Goal: Check status

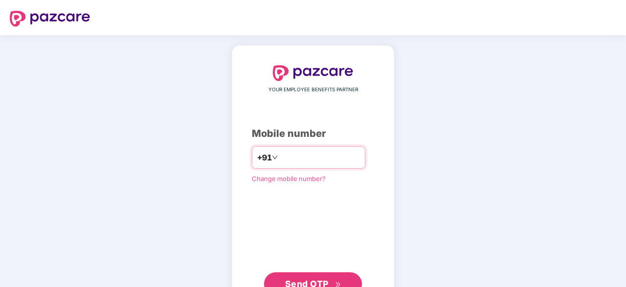
click at [315, 153] on input "number" at bounding box center [320, 158] width 80 height 16
type input "**********"
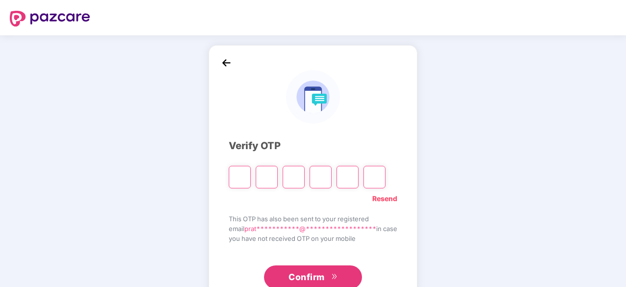
type input "*"
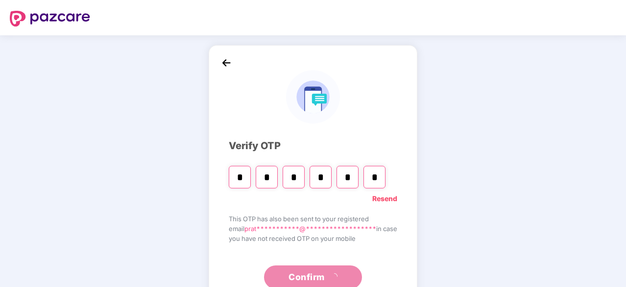
type input "*"
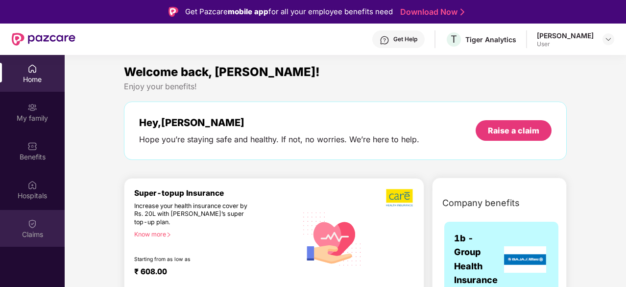
click at [31, 220] on img at bounding box center [32, 224] width 10 height 10
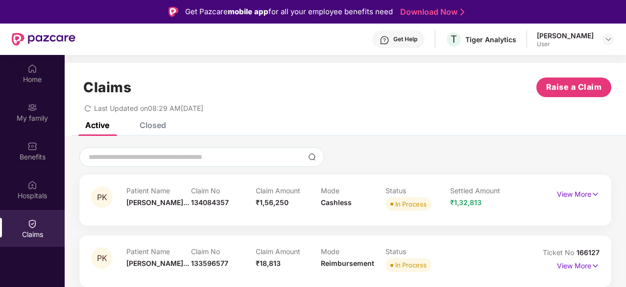
scroll to position [55, 0]
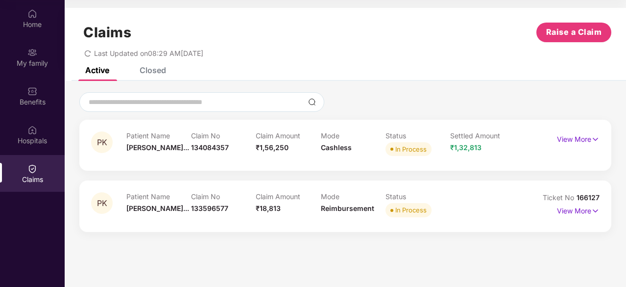
click at [156, 70] on div "Closed" at bounding box center [153, 70] width 26 height 10
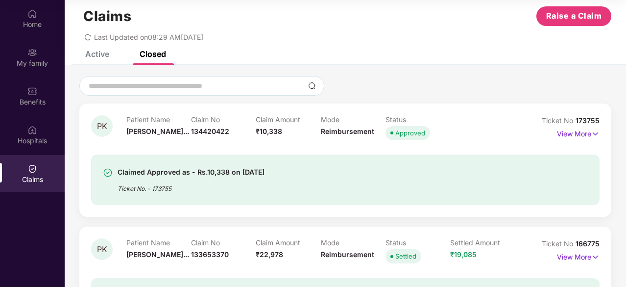
scroll to position [16, 0]
click at [586, 139] on p "View More" at bounding box center [578, 132] width 43 height 13
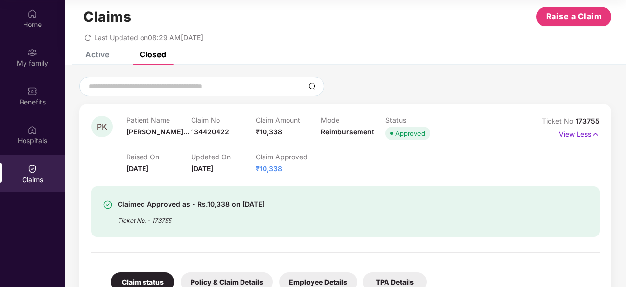
click at [99, 48] on div "Claims Raise a Claim Last Updated on 08:29 AM[DATE]" at bounding box center [346, 21] width 562 height 59
click at [100, 55] on div "Active" at bounding box center [97, 55] width 24 height 10
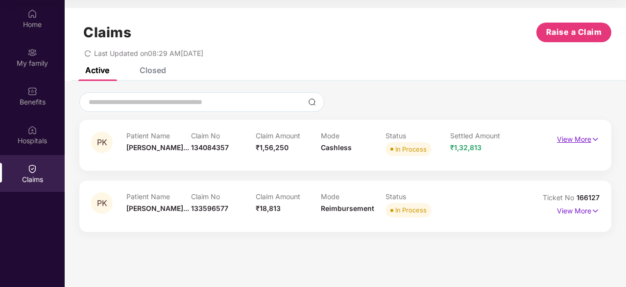
click at [576, 140] on p "View More" at bounding box center [578, 137] width 43 height 13
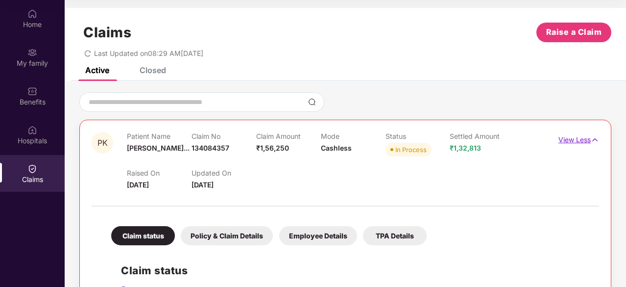
click at [576, 140] on p "View Less" at bounding box center [579, 138] width 41 height 13
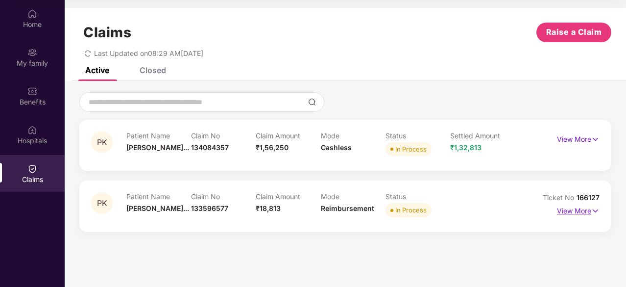
click at [573, 211] on p "View More" at bounding box center [578, 209] width 43 height 13
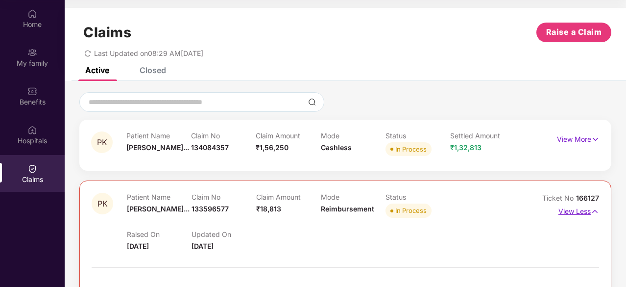
click at [573, 211] on p "View Less" at bounding box center [579, 209] width 41 height 13
